Goal: Navigation & Orientation: Find specific page/section

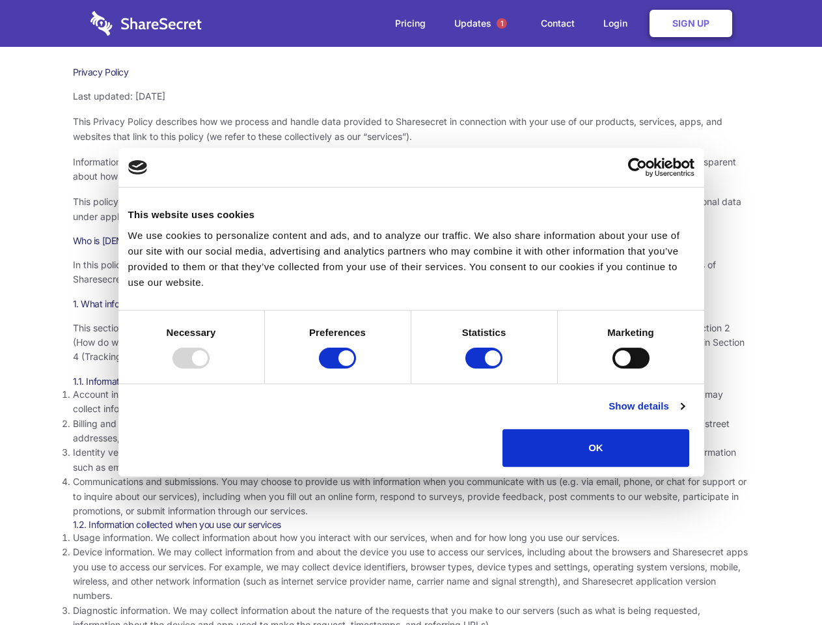
click at [209, 368] on div at bounding box center [190, 357] width 37 height 21
click at [356, 368] on input "Preferences" at bounding box center [337, 357] width 37 height 21
checkbox input "false"
click at [485, 368] on input "Statistics" at bounding box center [483, 357] width 37 height 21
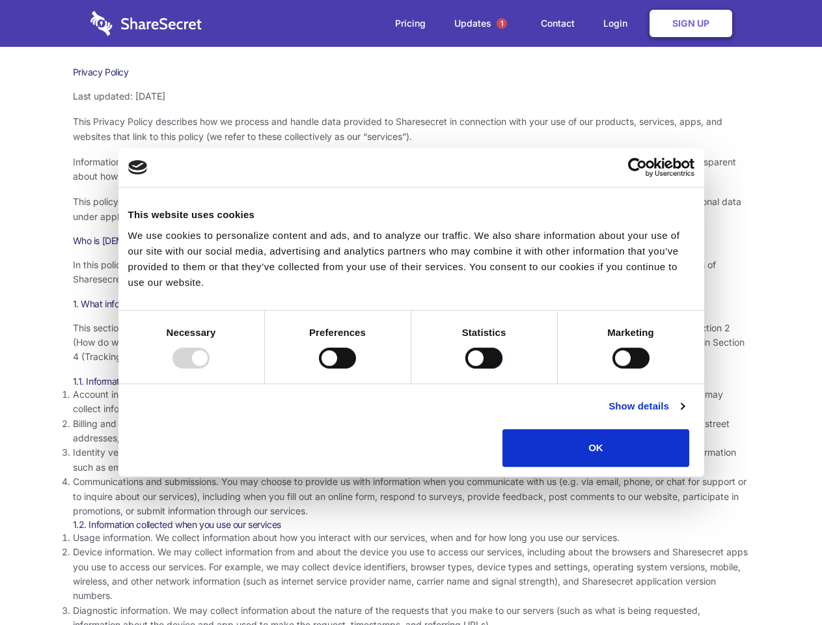
checkbox input "false"
click at [612, 368] on input "Marketing" at bounding box center [630, 357] width 37 height 21
checkbox input "true"
click at [684, 414] on link "Show details" at bounding box center [645, 406] width 75 height 16
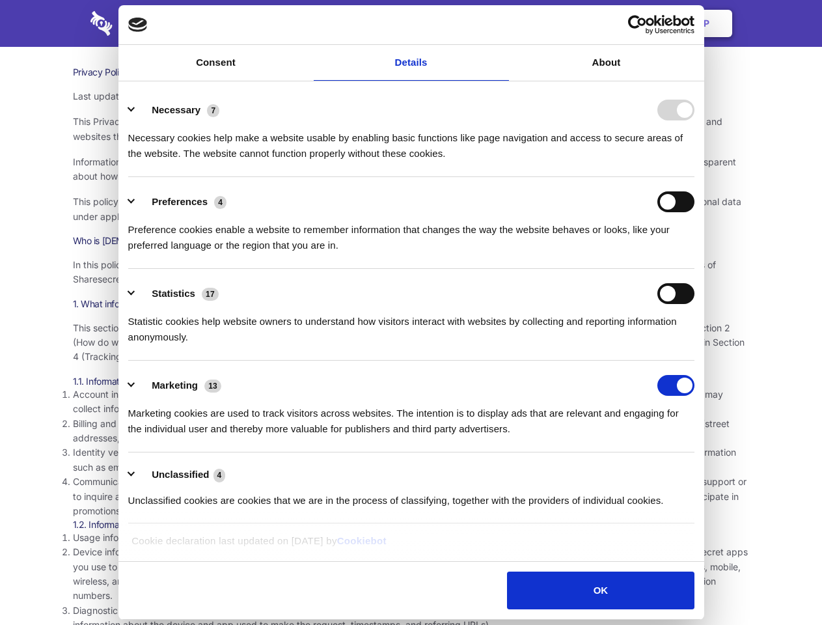
click at [719, 471] on li "Identity verification information. Some services require you to verify your ide…" at bounding box center [411, 459] width 677 height 29
click at [501, 23] on span "1" at bounding box center [501, 23] width 10 height 10
